Goal: Task Accomplishment & Management: Use online tool/utility

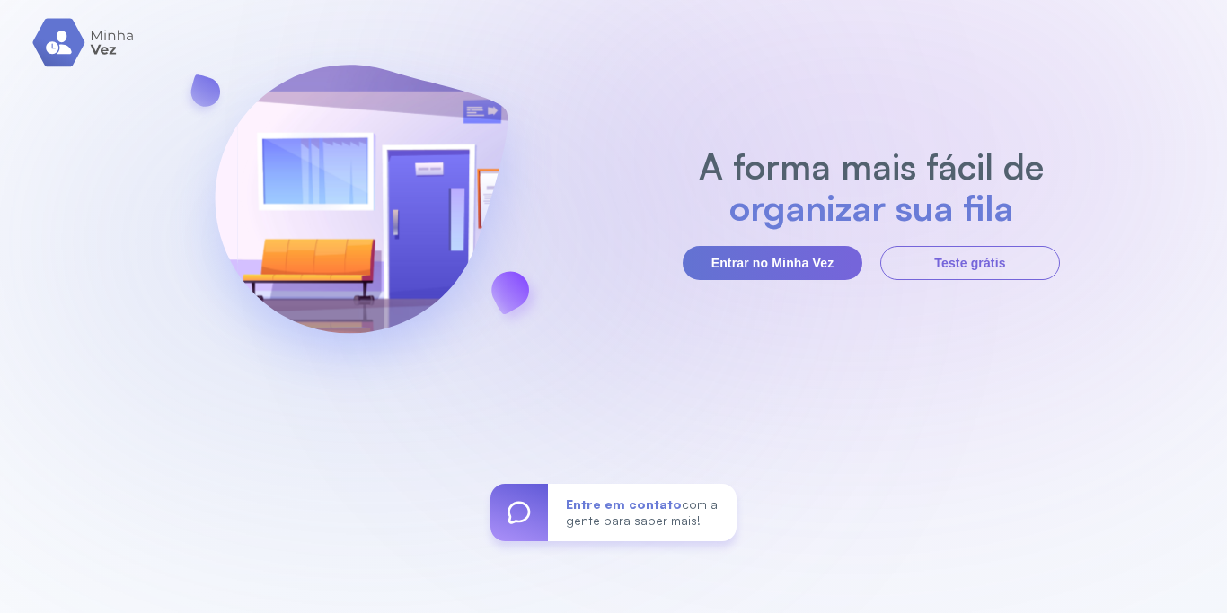
click at [916, 87] on div "A forma mais fácil de organizar sua fila Entrar no Minha Vez Teste grátis Entre…" at bounding box center [613, 306] width 1227 height 613
click at [602, 277] on div "A forma mais fácil de controlar seu fluxo Entrar no Minha Vez Teste grátis Entr…" at bounding box center [613, 306] width 1227 height 613
click at [148, 227] on div "A forma mais fácil de gerenciar sua clínica Entrar no Minha Vez Teste grátis En…" at bounding box center [613, 306] width 1227 height 613
click at [194, 411] on div "A forma mais fácil de gerenciar sua clínica Entrar no Minha Vez Teste grátis En…" at bounding box center [613, 306] width 1227 height 613
click at [102, 182] on div "A forma mais fácil de organizar sua fila Entrar no Minha Vez Teste grátis Entre…" at bounding box center [613, 306] width 1227 height 613
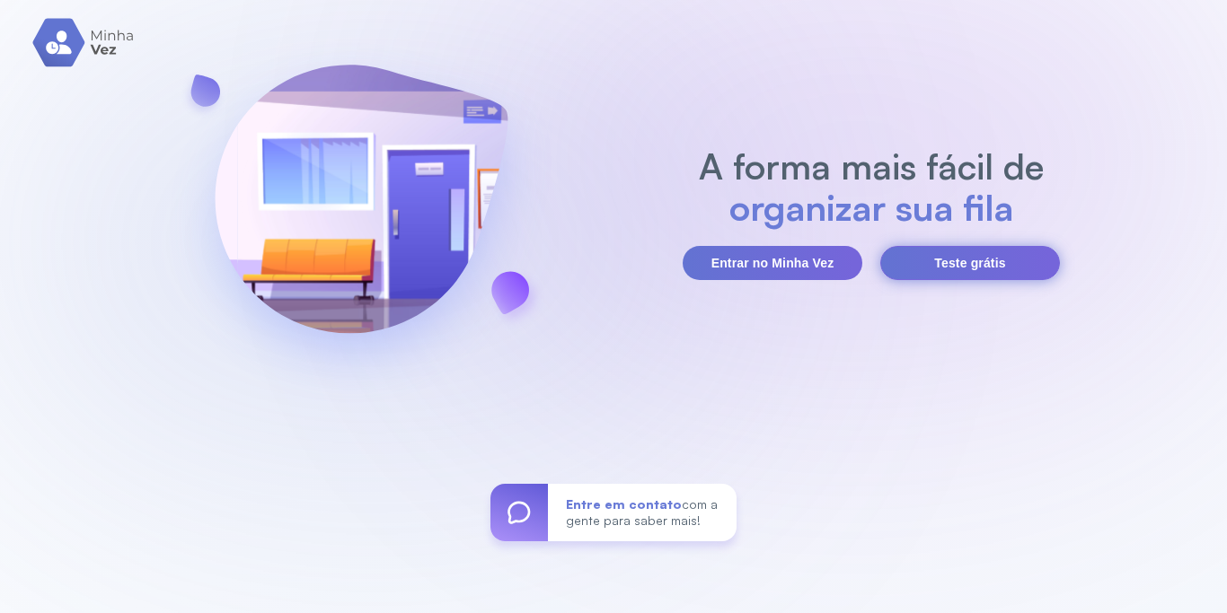
click at [997, 269] on button "Teste grátis" at bounding box center [970, 263] width 180 height 34
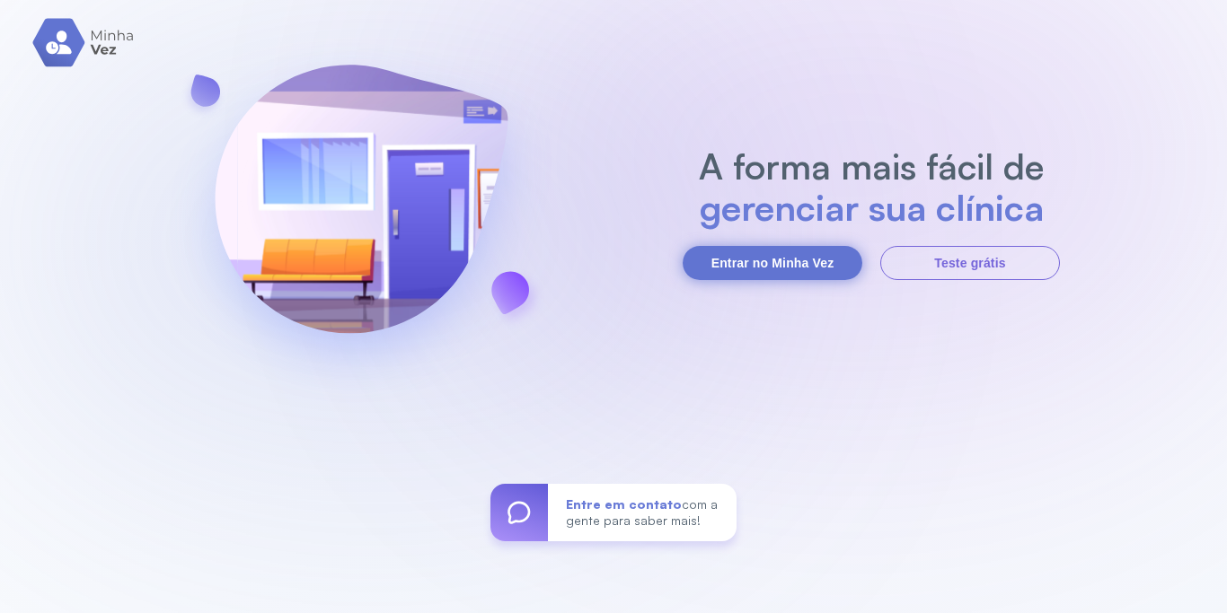
click at [761, 262] on button "Entrar no Minha Vez" at bounding box center [773, 263] width 180 height 34
click at [115, 140] on div "A forma mais fácil de gerenciar sua clínica Entrar no Minha Vez Teste grátis En…" at bounding box center [613, 306] width 1227 height 613
